Goal: Task Accomplishment & Management: Use online tool/utility

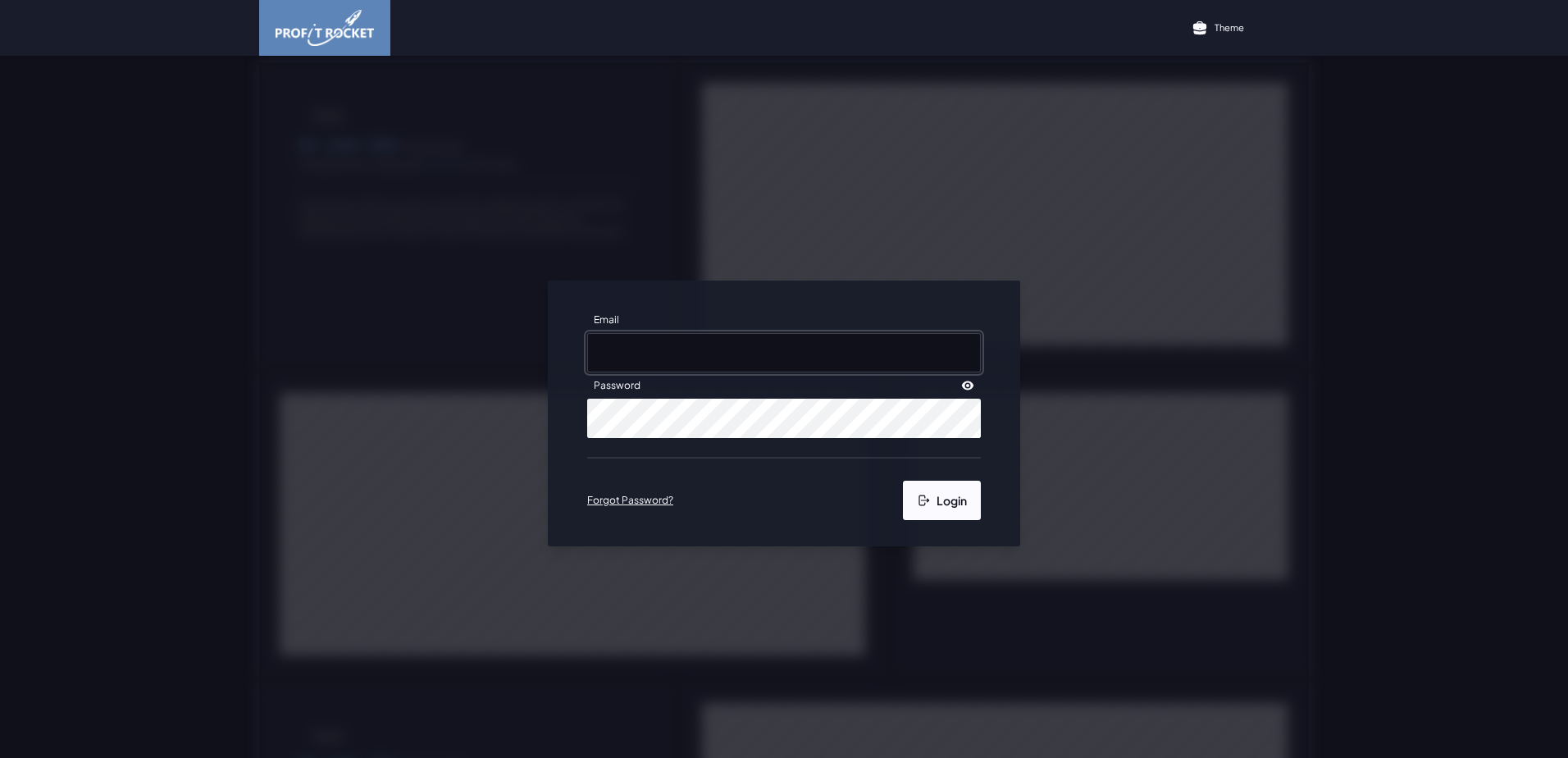
type input "[EMAIL_ADDRESS][DOMAIN_NAME]"
click at [936, 497] on button "Login" at bounding box center [941, 501] width 78 height 40
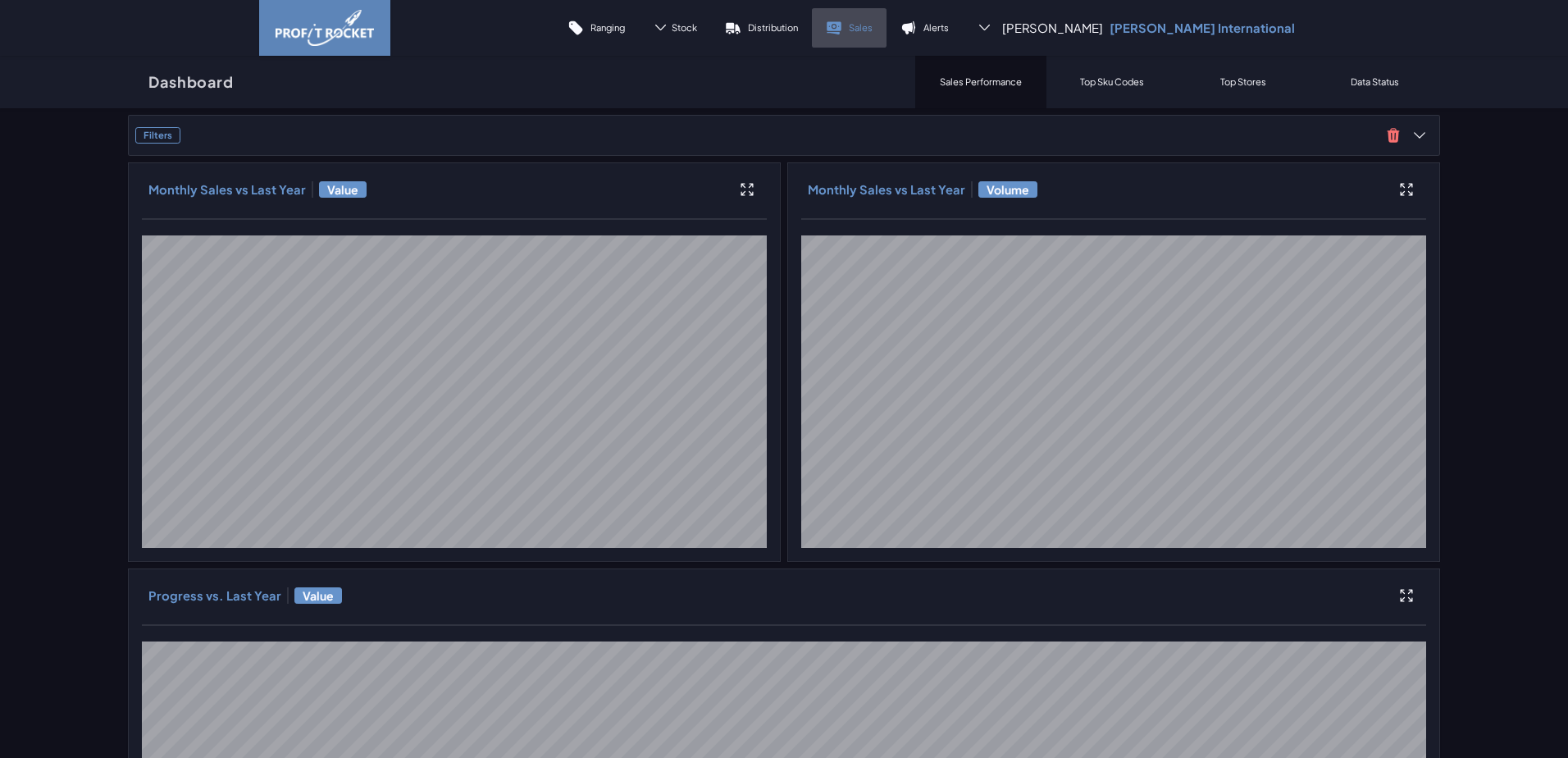
click at [873, 24] on p "Sales" at bounding box center [861, 27] width 24 height 12
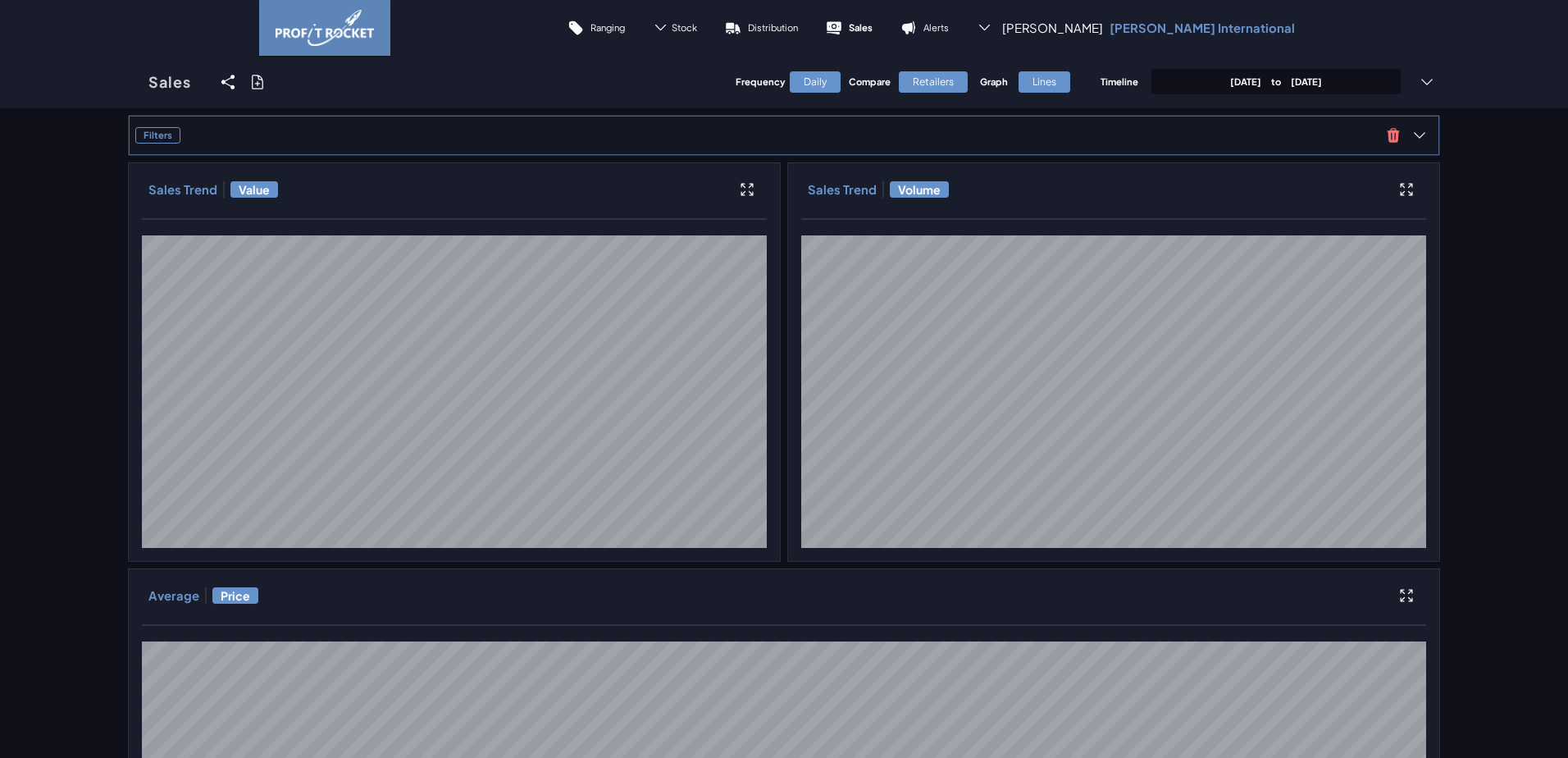
click at [319, 136] on span "Filters" at bounding box center [757, 135] width 1245 height 17
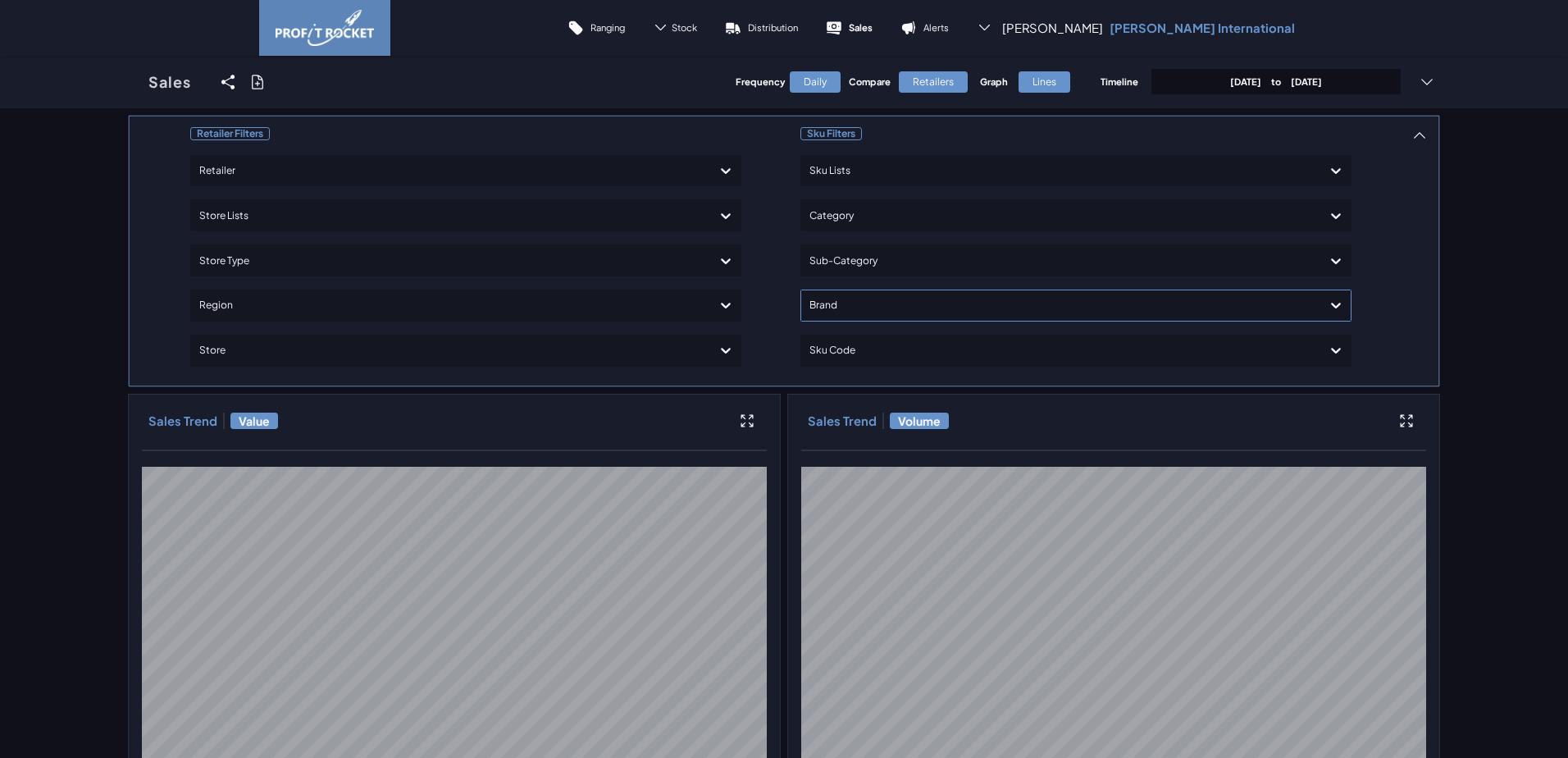
click at [854, 304] on div at bounding box center [1061, 306] width 504 height 24
type input "zyn"
click at [833, 350] on div "ZYN" at bounding box center [1075, 353] width 537 height 28
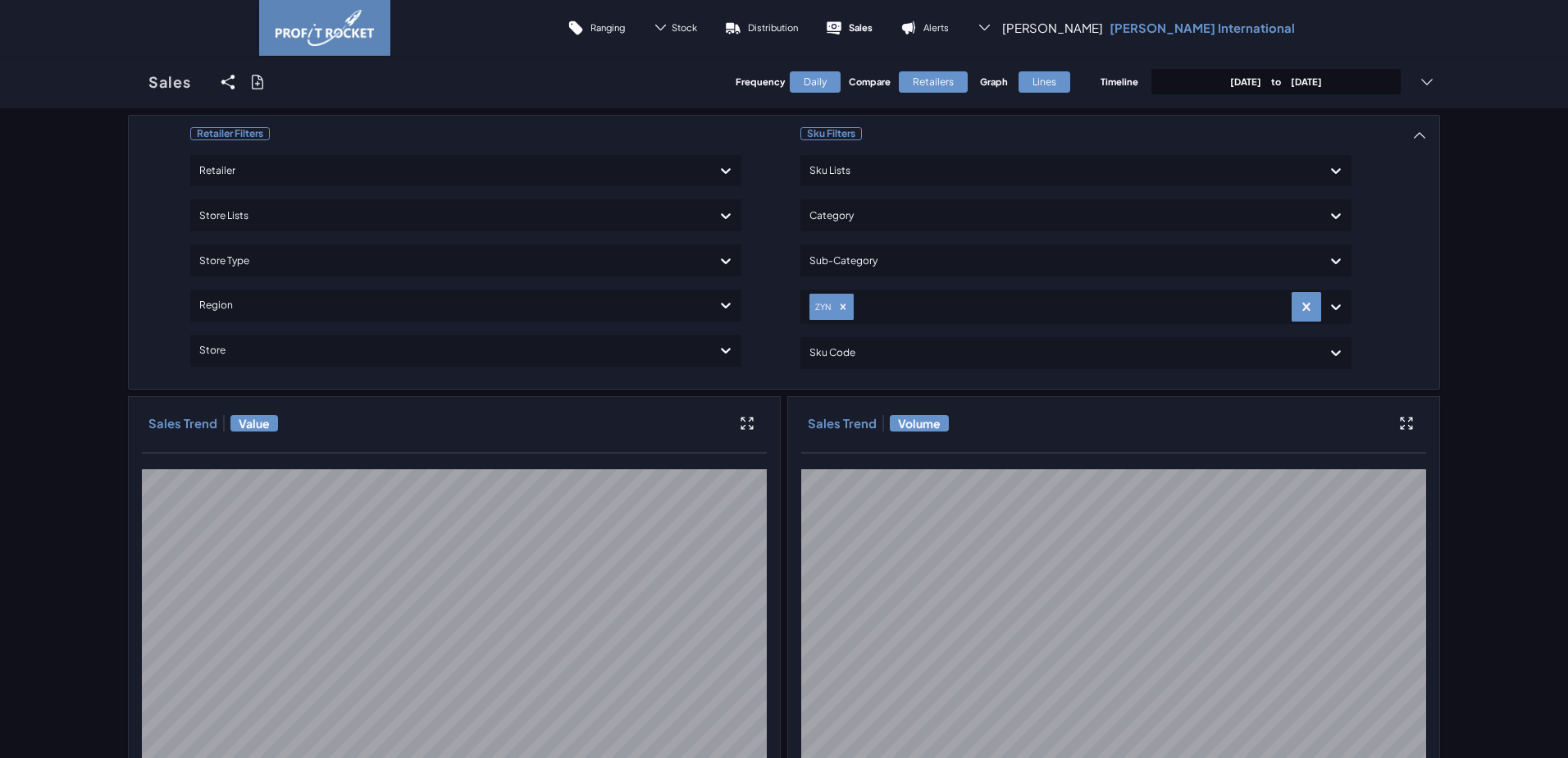
click at [1262, 78] on span "to" at bounding box center [1276, 81] width 30 height 12
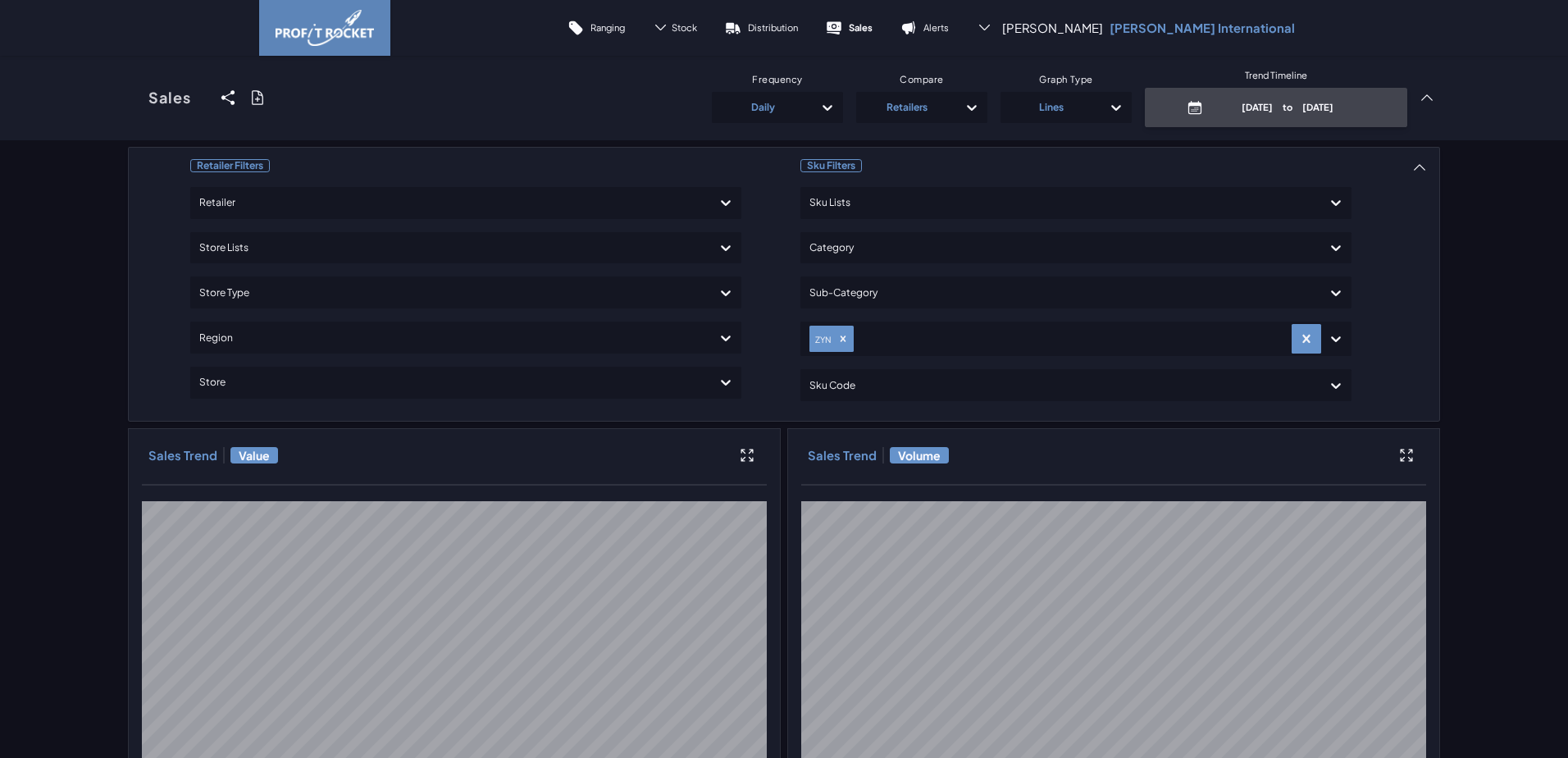
click at [1258, 109] on p "[DATE] to [DATE]" at bounding box center [1288, 107] width 157 height 12
select select "7"
select select "2025"
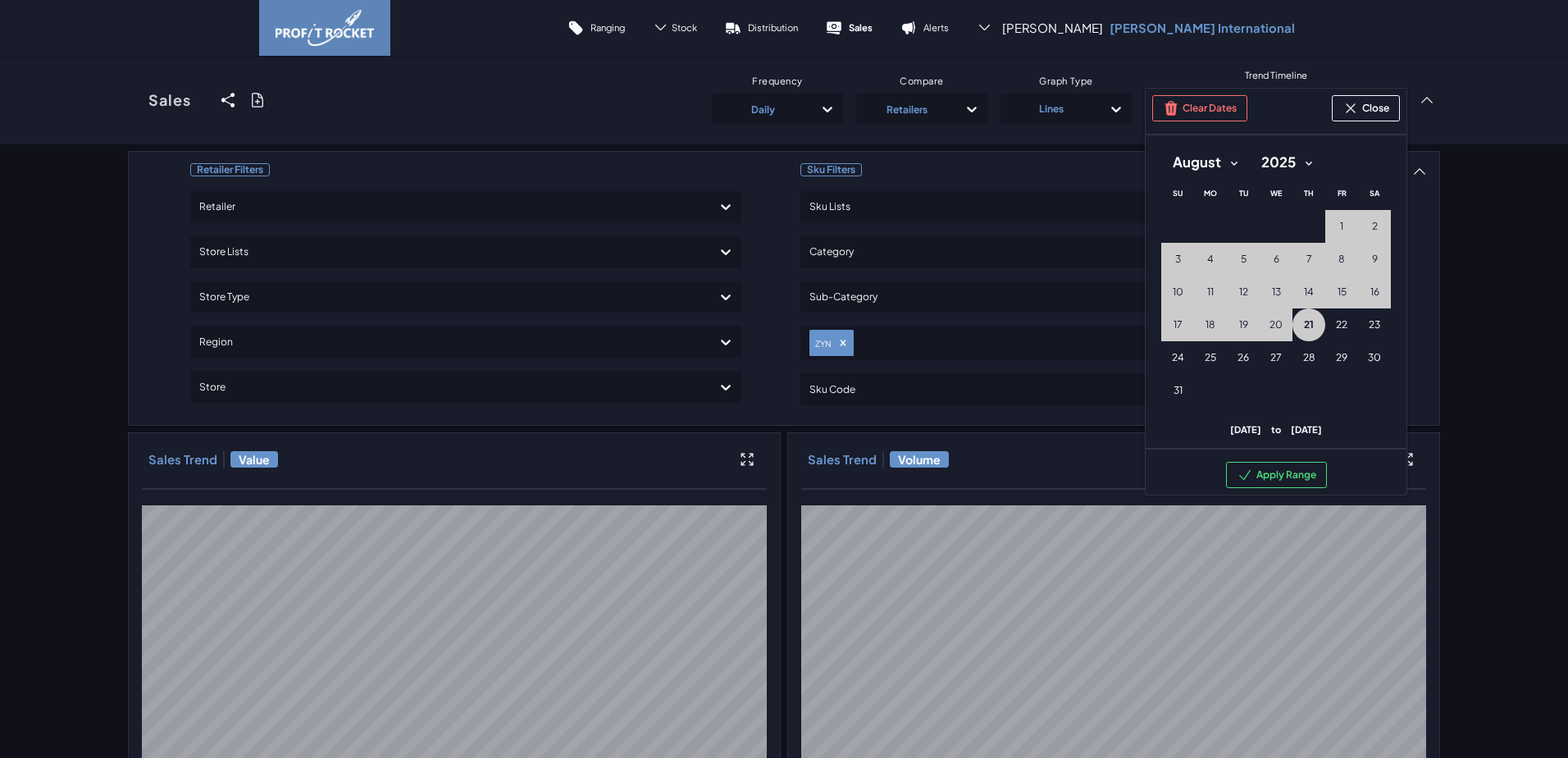
click at [1231, 164] on select "January February March April May June July August September October November De…" at bounding box center [1205, 163] width 87 height 30
click at [1219, 109] on button "Clear Dates" at bounding box center [1200, 108] width 95 height 26
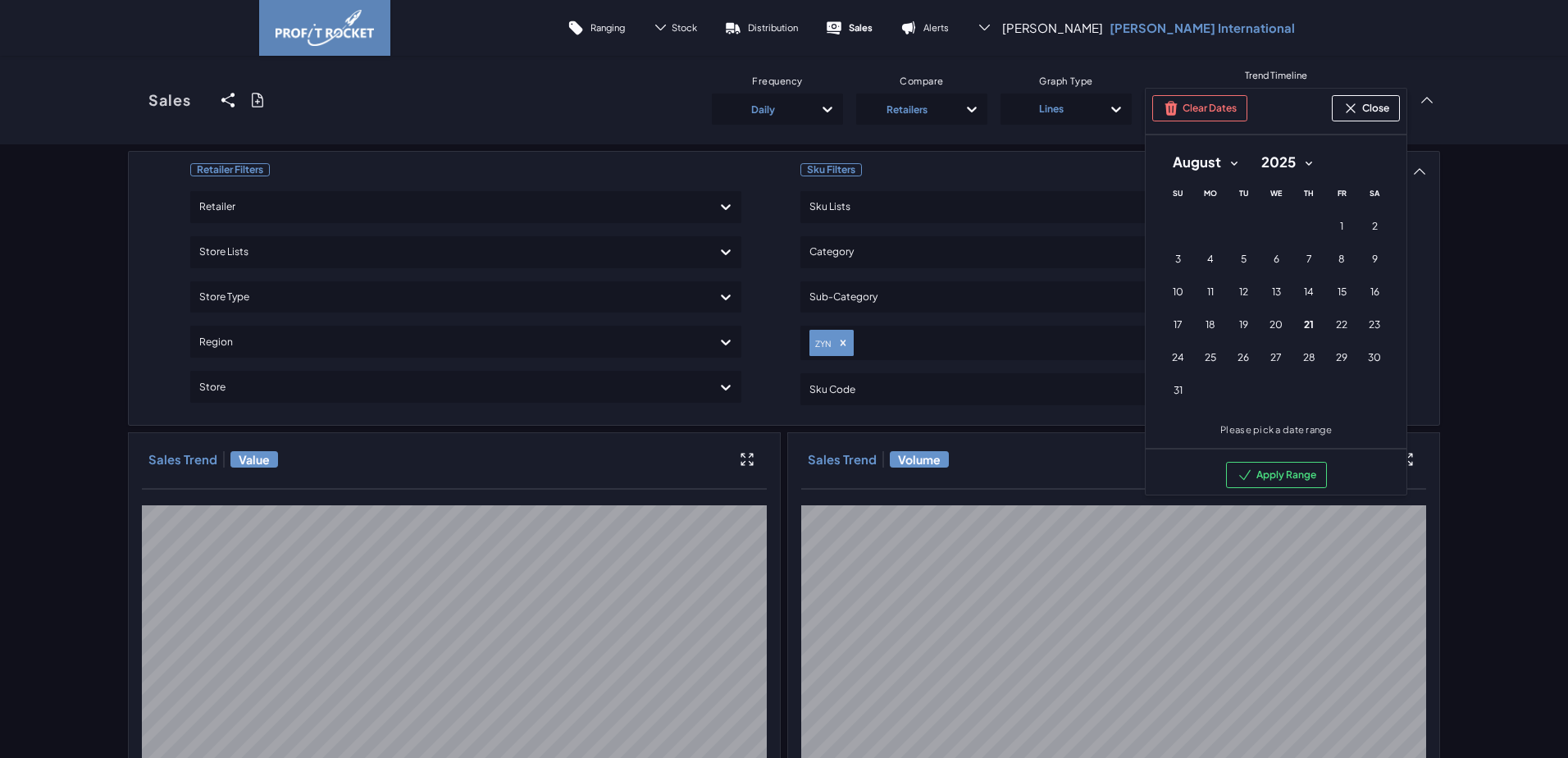
click at [1230, 164] on select "January February March April May June July August September October November De…" at bounding box center [1205, 163] width 87 height 30
click at [1161, 148] on select "January February March April May June July August September October November De…" at bounding box center [1205, 163] width 87 height 30
click at [1240, 263] on span "8" at bounding box center [1243, 259] width 7 height 13
click at [1207, 166] on select "January February March April May June July August September October November De…" at bounding box center [1193, 163] width 64 height 30
select select "7"
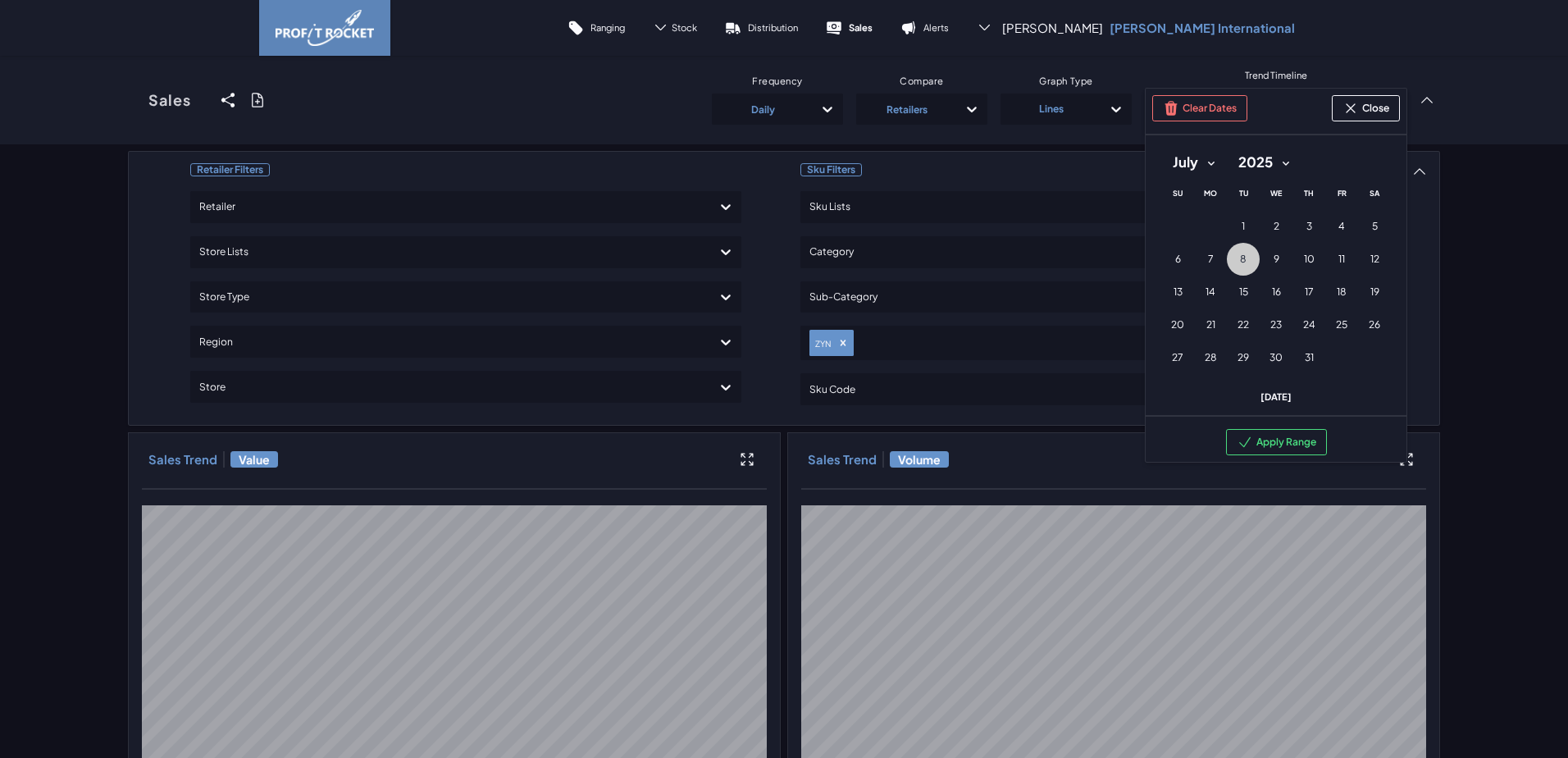
click at [1161, 148] on select "January February March April May June July August September October November De…" at bounding box center [1193, 163] width 64 height 30
click at [1269, 322] on span "20" at bounding box center [1275, 324] width 13 height 13
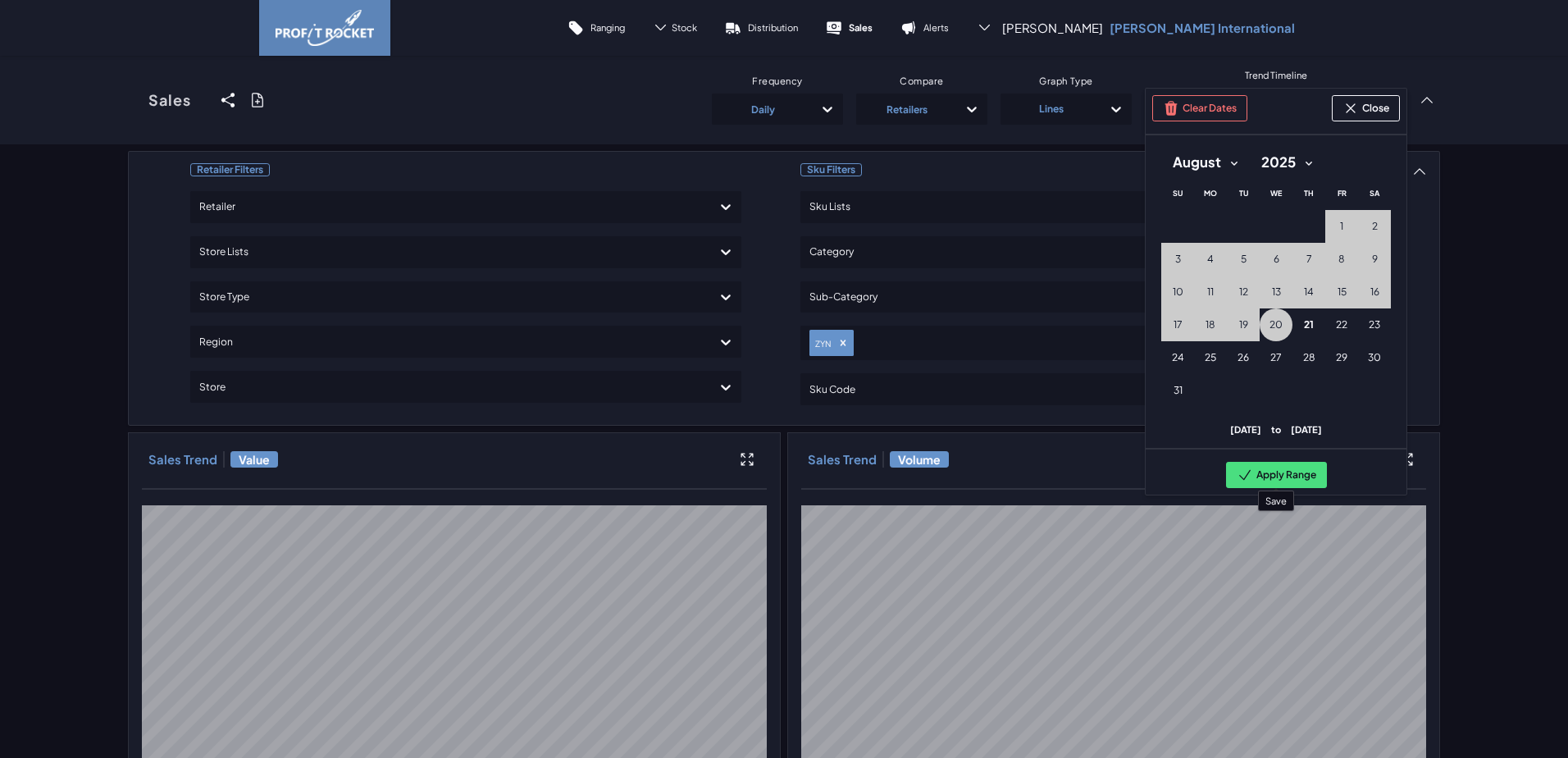
click at [1286, 480] on button "Apply Range" at bounding box center [1276, 475] width 101 height 26
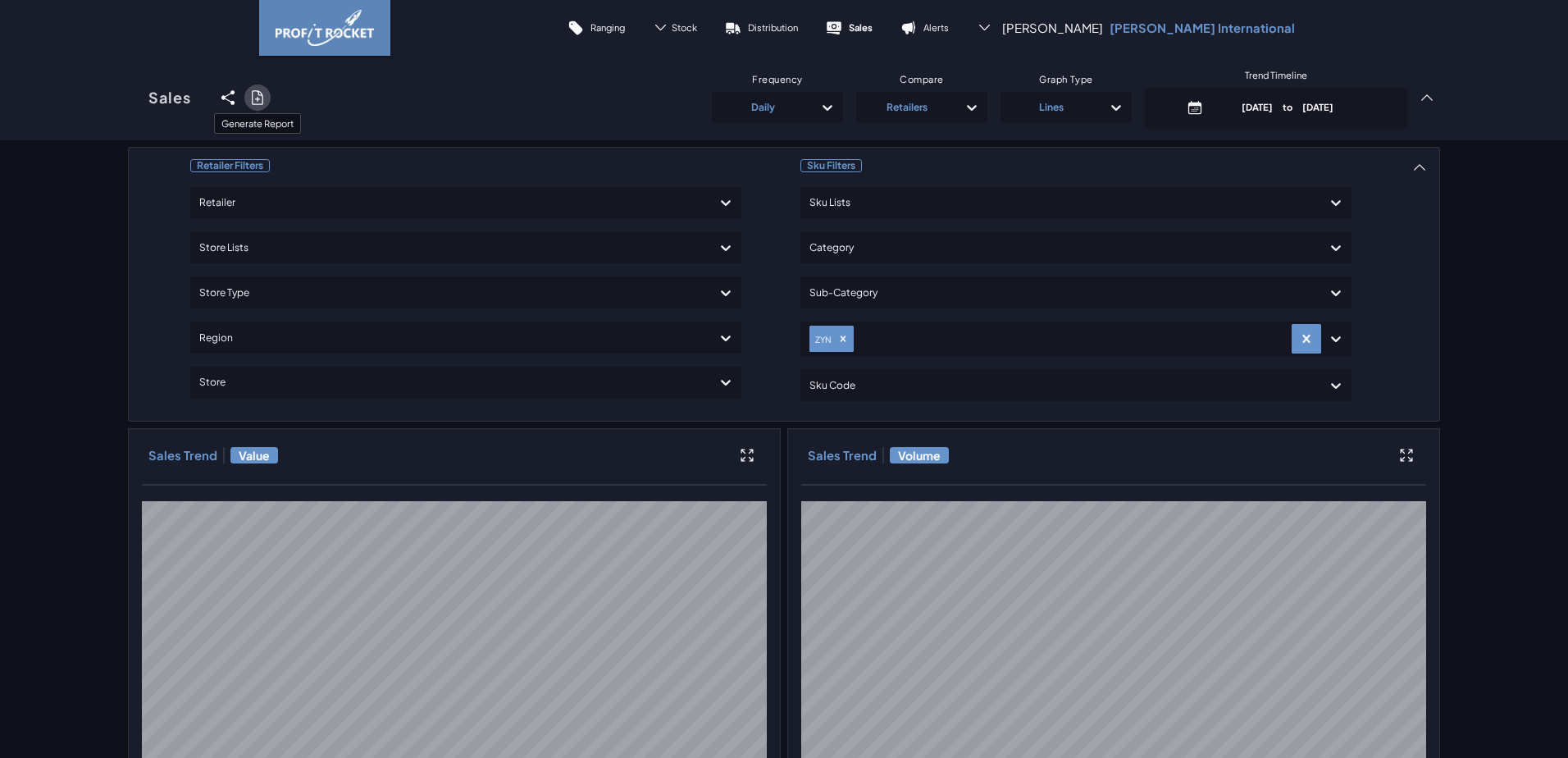
click at [253, 97] on icon at bounding box center [257, 97] width 17 height 17
click at [128, 97] on input "checkbox" at bounding box center [128, 97] width 0 height 0
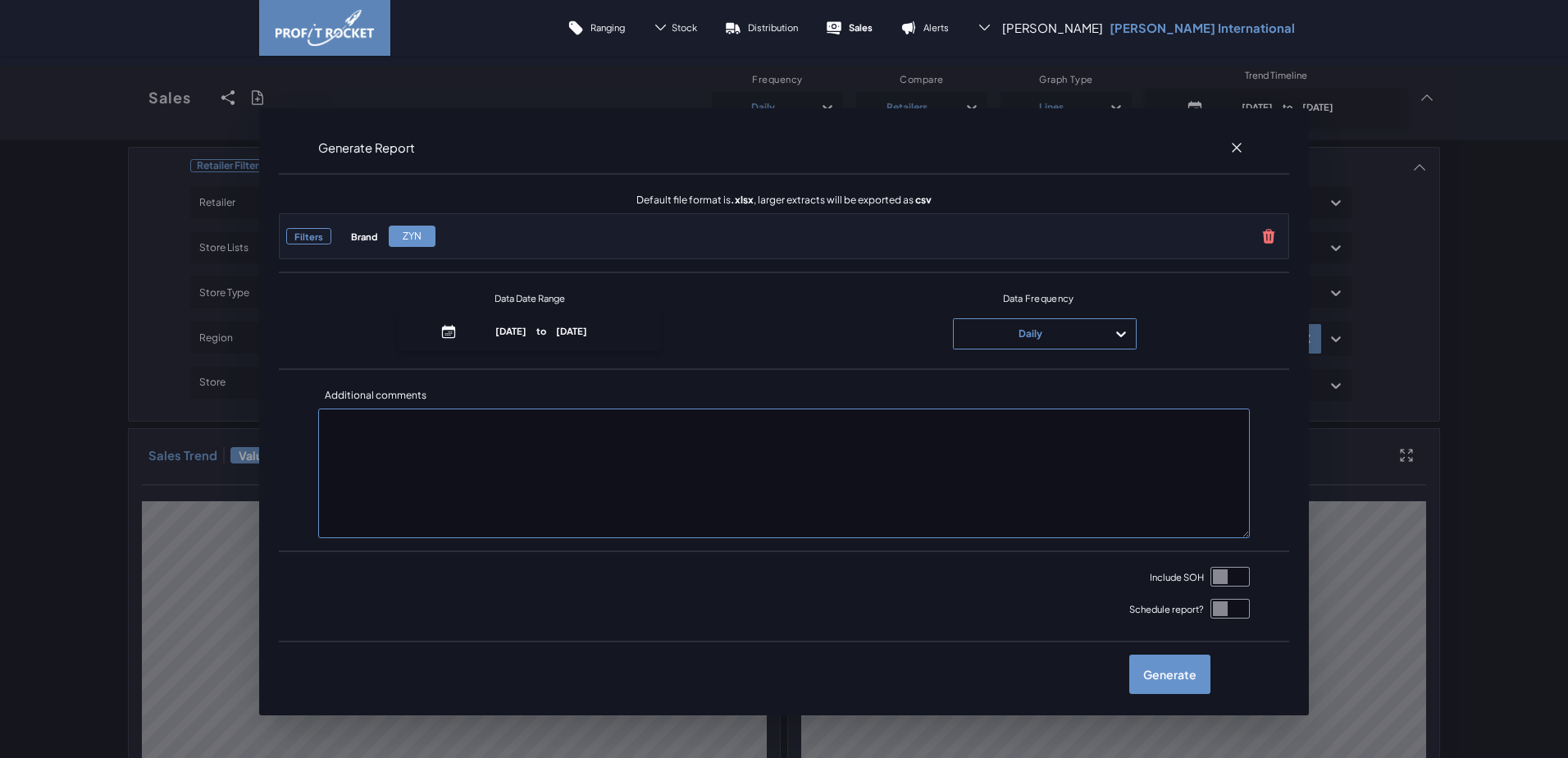
click at [1065, 333] on div "Daily" at bounding box center [1029, 333] width 136 height 26
click at [1044, 406] on div "Weekly" at bounding box center [1044, 409] width 169 height 28
click at [1224, 577] on input "checkbox" at bounding box center [1230, 576] width 40 height 20
checkbox input "true"
click at [1166, 681] on label "Generate" at bounding box center [1170, 675] width 81 height 40
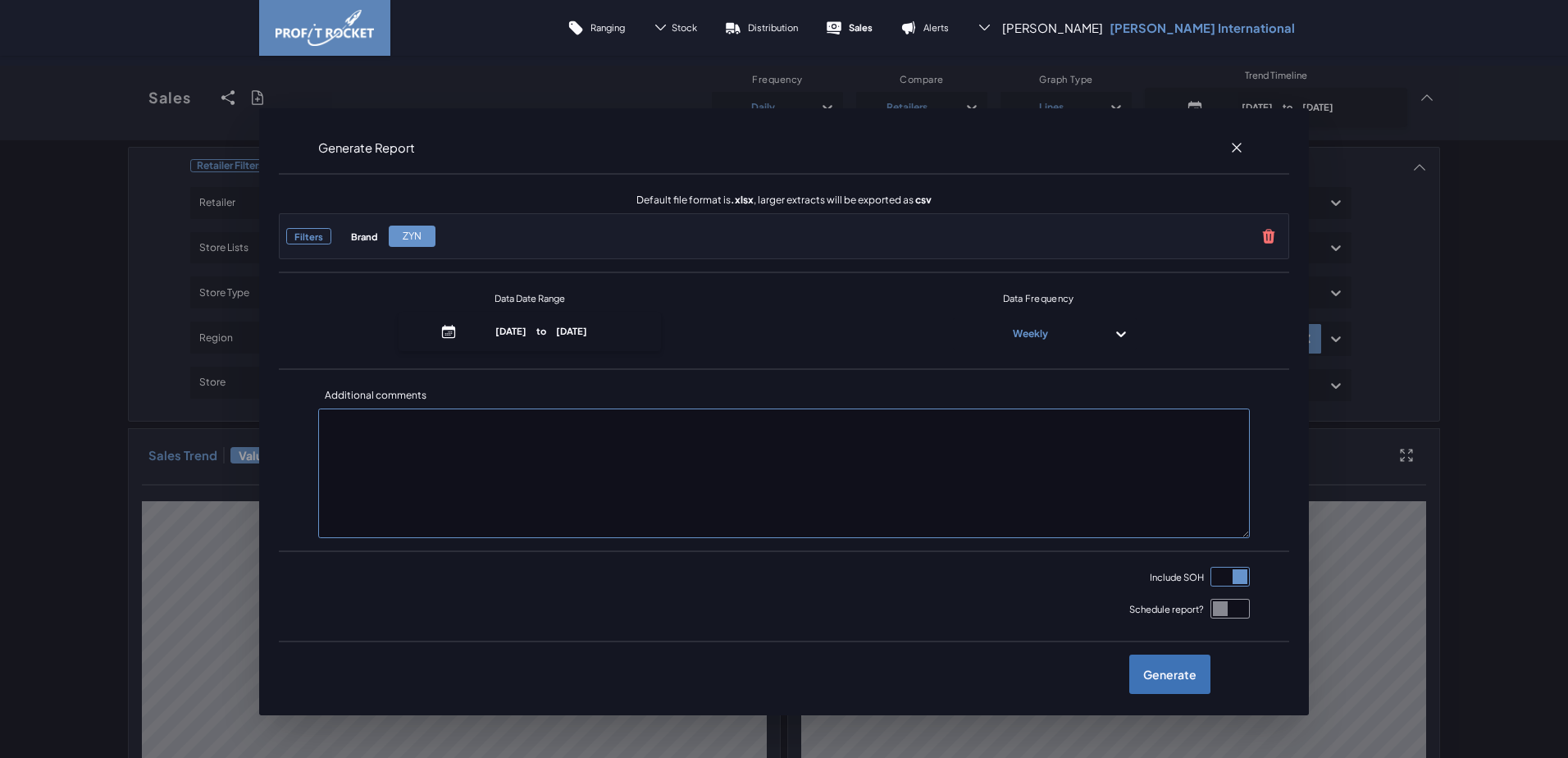
click at [128, 97] on input "checkbox" at bounding box center [128, 97] width 0 height 0
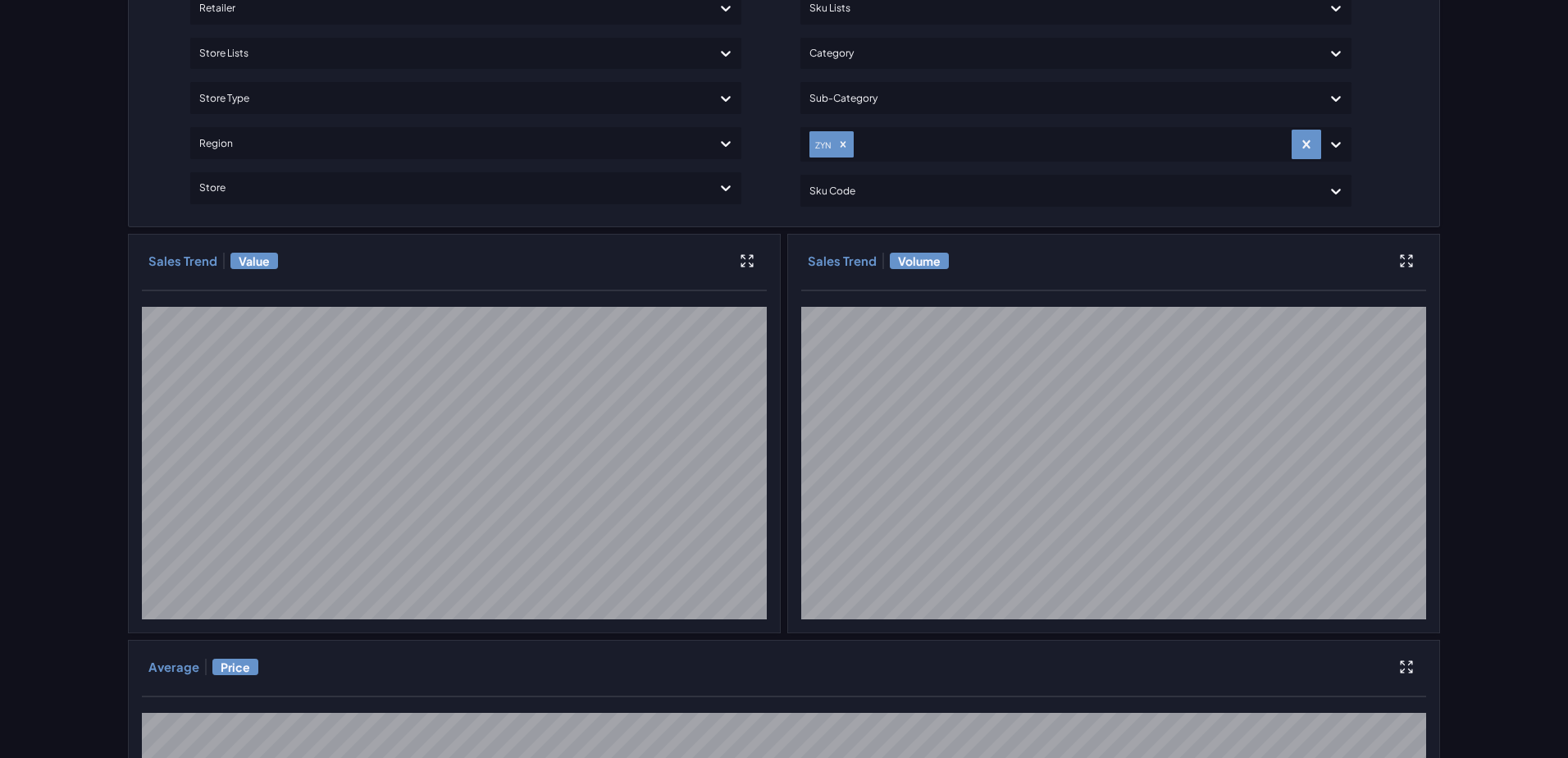
scroll to position [189, 0]
